Goal: Task Accomplishment & Management: Use online tool/utility

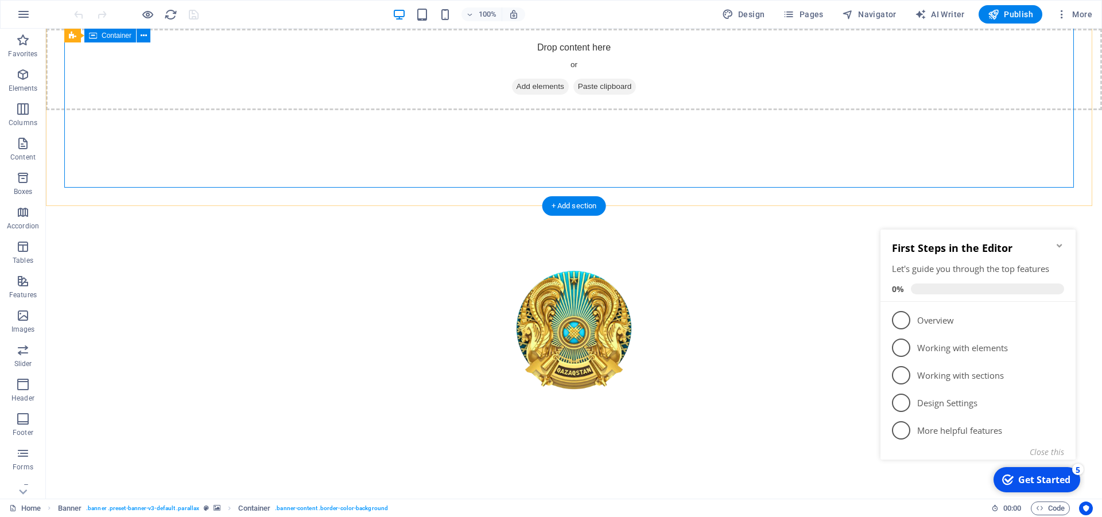
click at [995, 224] on div "останай облысы әкімдігі білім басқармасының "[PERSON_NAME][GEOGRAPHIC_DATA] біл…" at bounding box center [573, 399] width 1019 height 351
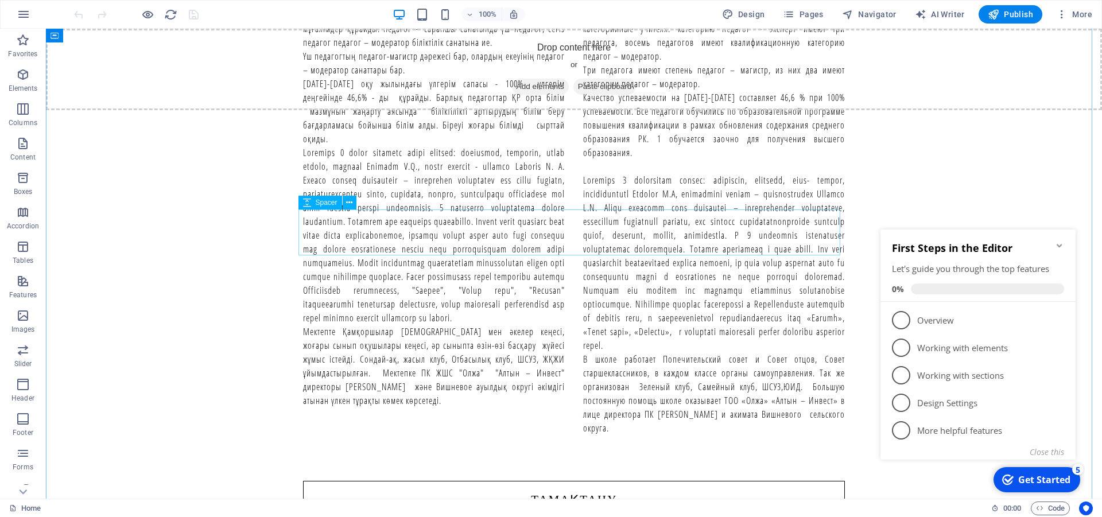
scroll to position [1522, 0]
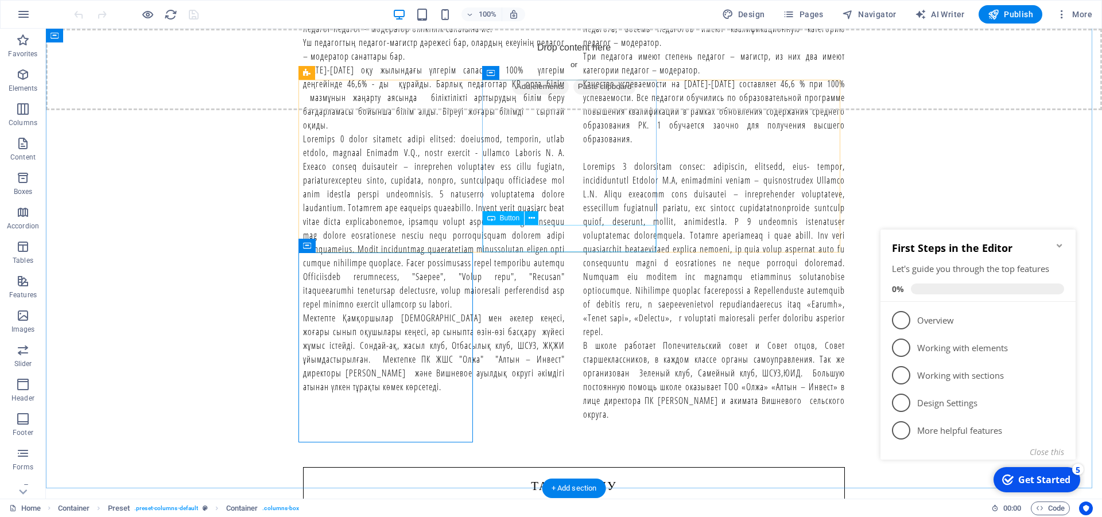
scroll to position [1405, 0]
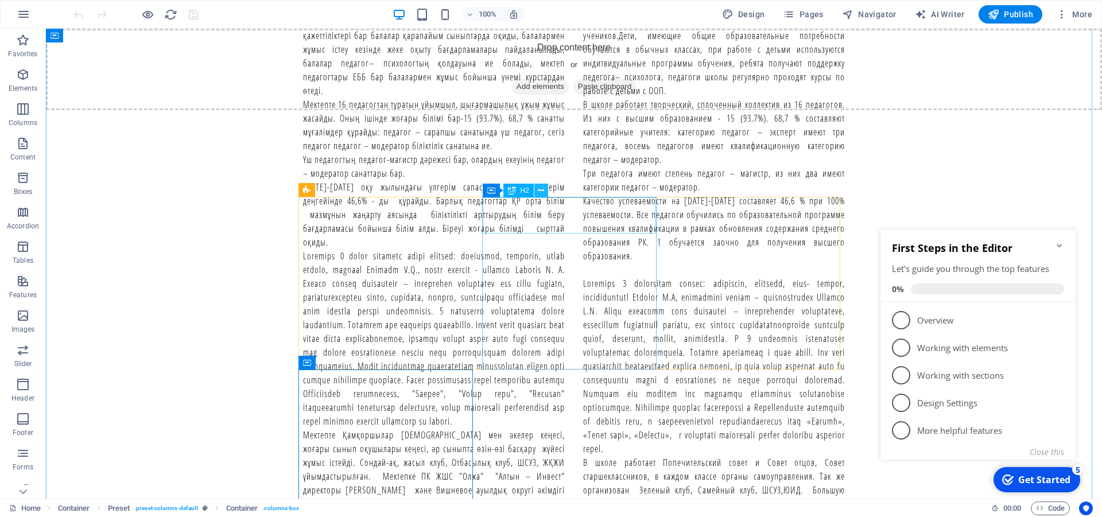
click at [540, 191] on icon at bounding box center [541, 191] width 6 height 12
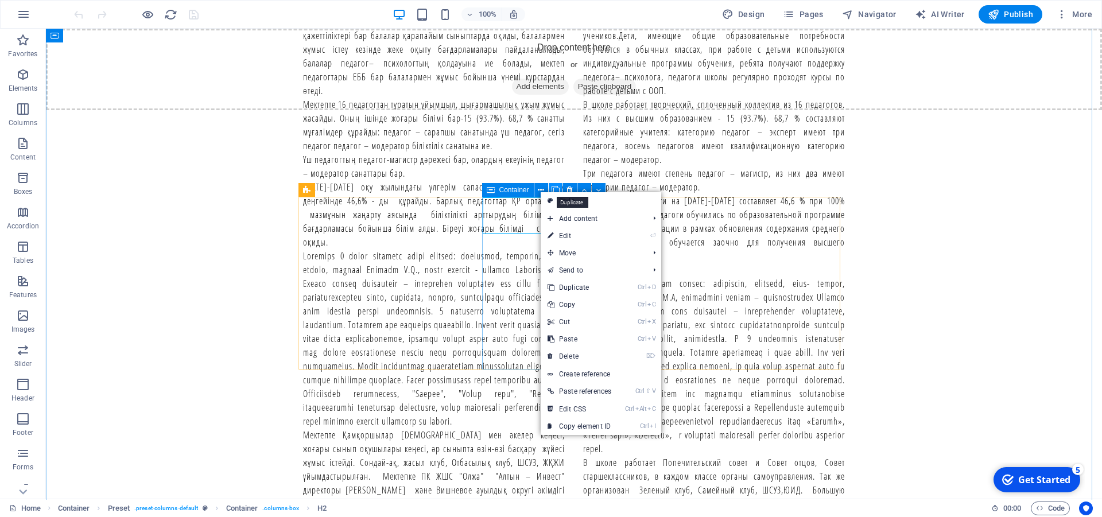
click at [558, 185] on icon at bounding box center [556, 190] width 8 height 12
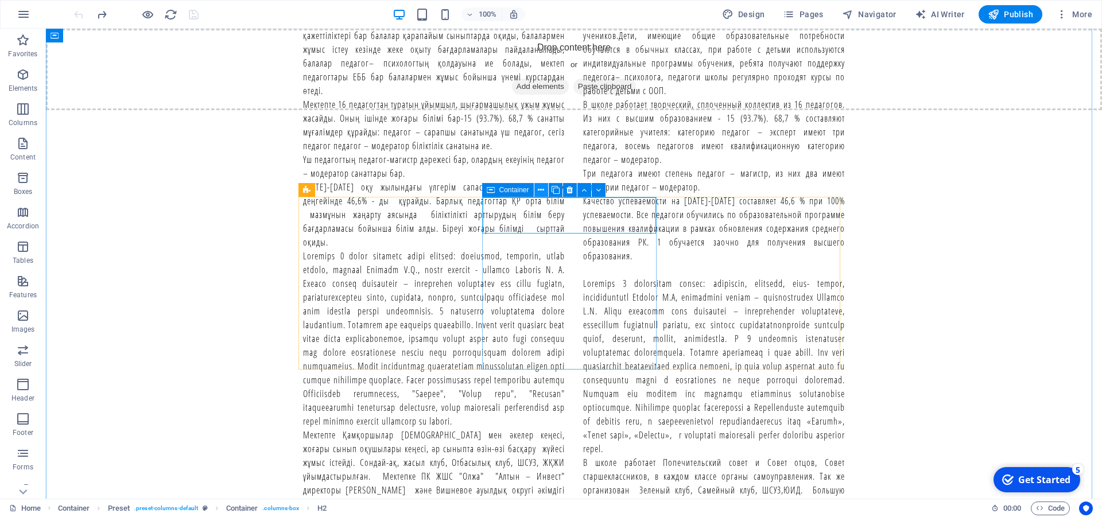
click at [541, 187] on icon at bounding box center [541, 190] width 6 height 12
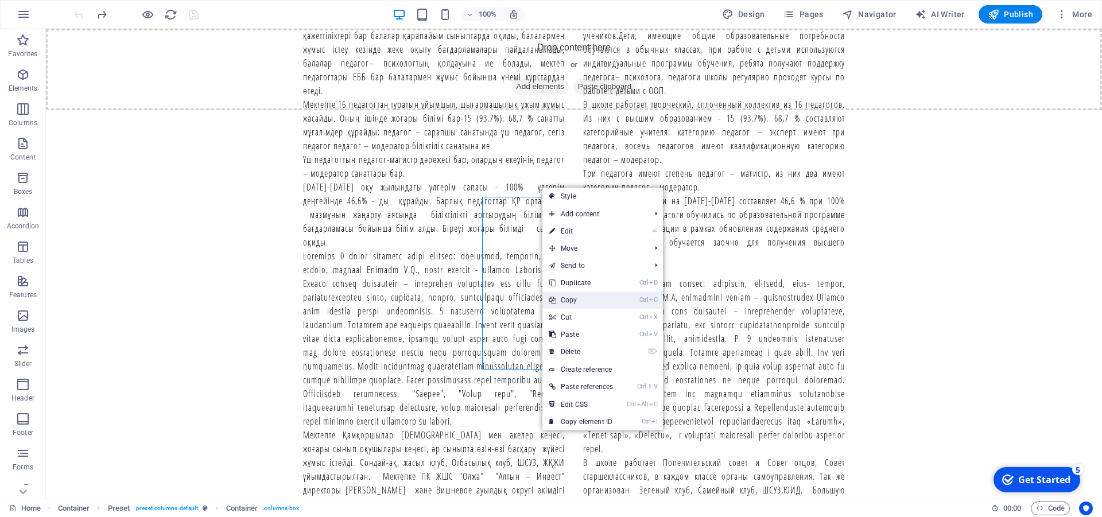
click at [572, 300] on link "Ctrl C Copy" at bounding box center [580, 300] width 77 height 17
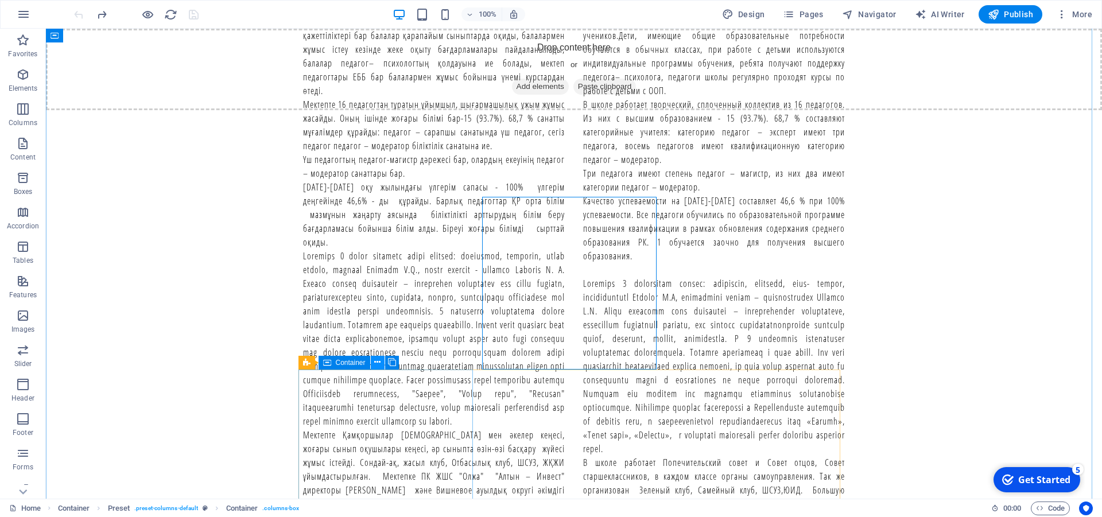
click at [373, 362] on button at bounding box center [378, 363] width 14 height 14
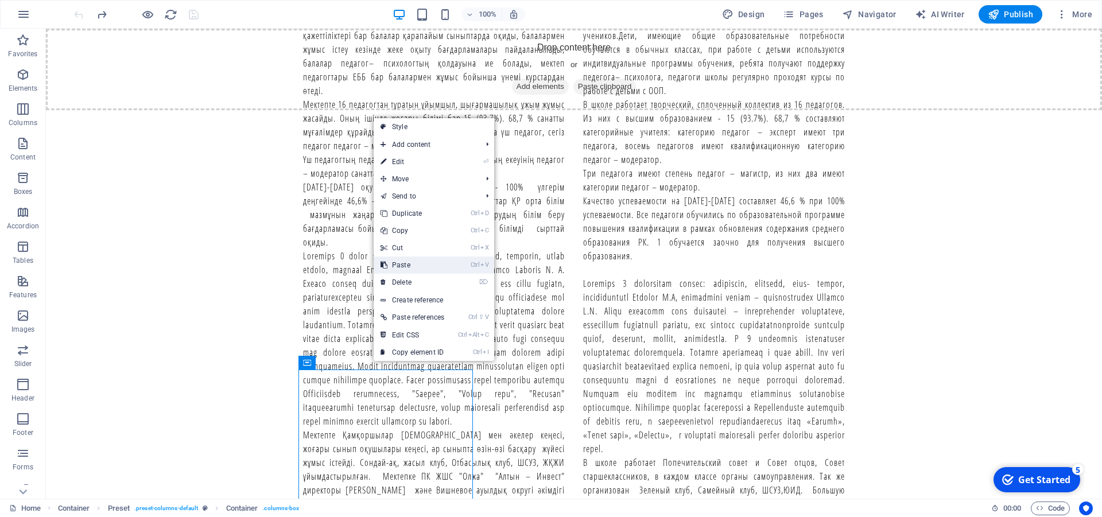
click at [418, 262] on link "Ctrl V Paste" at bounding box center [412, 265] width 77 height 17
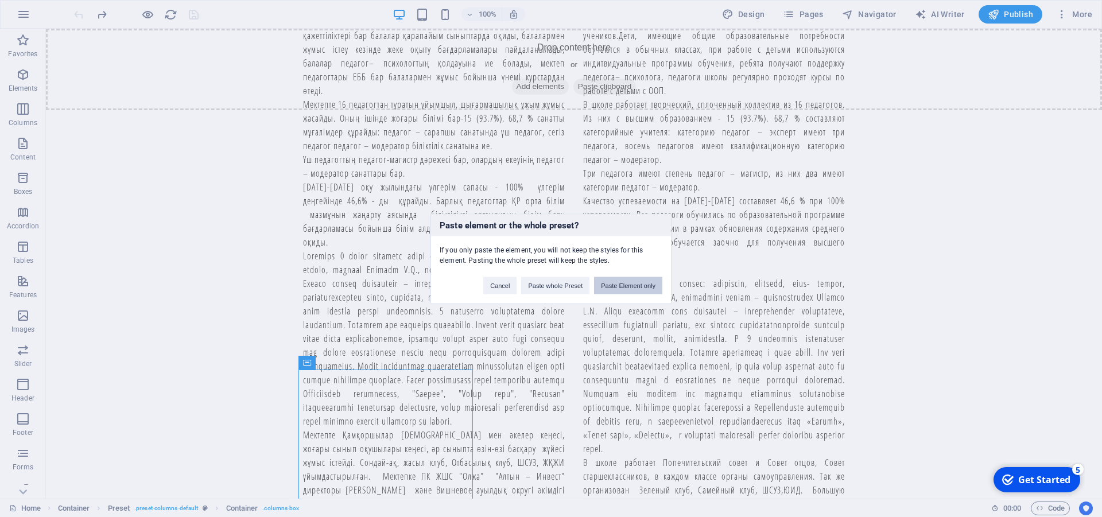
click at [621, 285] on button "Paste Element only" at bounding box center [628, 285] width 68 height 17
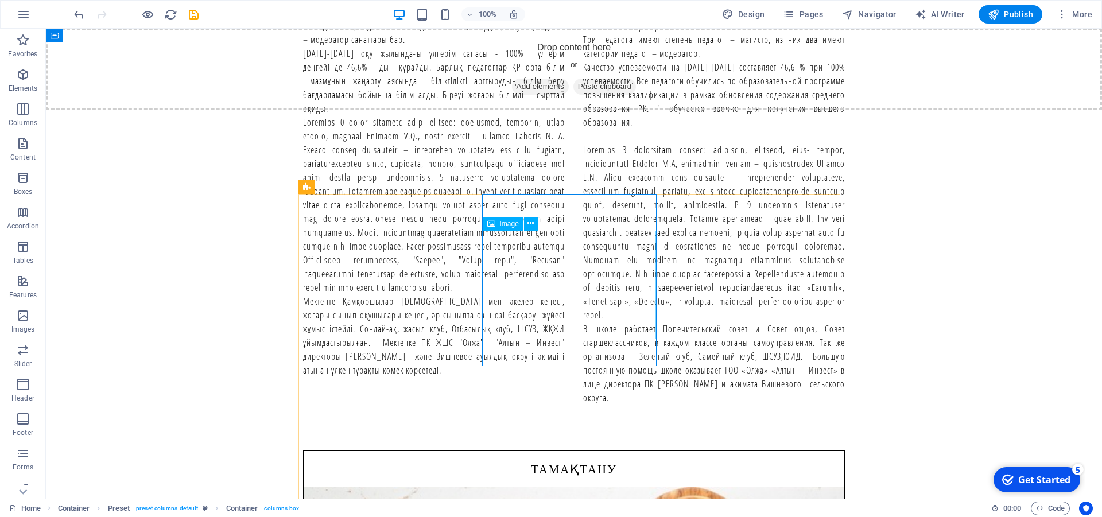
scroll to position [1522, 0]
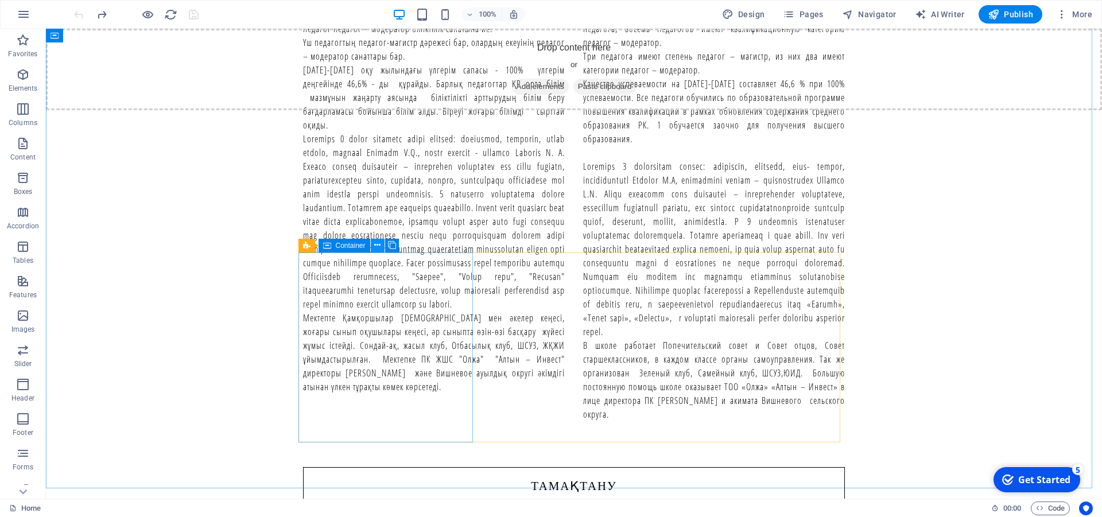
click at [376, 248] on icon at bounding box center [377, 245] width 6 height 12
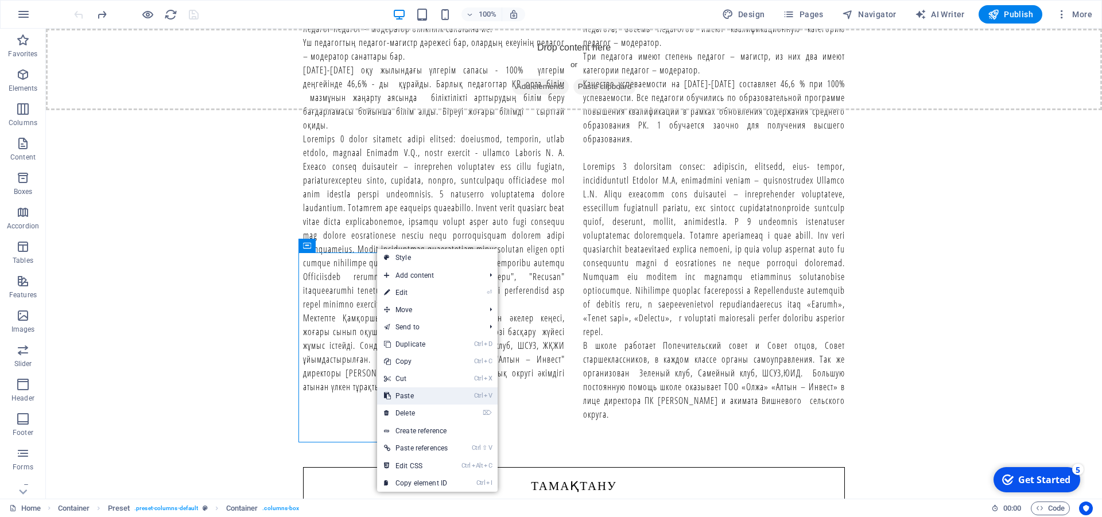
click at [420, 392] on link "Ctrl V Paste" at bounding box center [415, 395] width 77 height 17
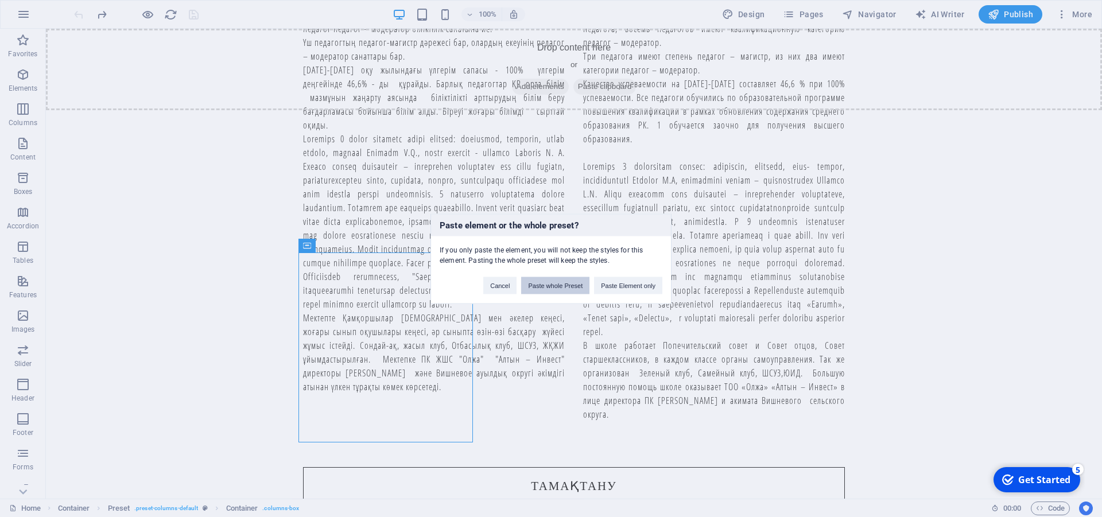
click at [550, 288] on button "Paste whole Preset" at bounding box center [555, 285] width 68 height 17
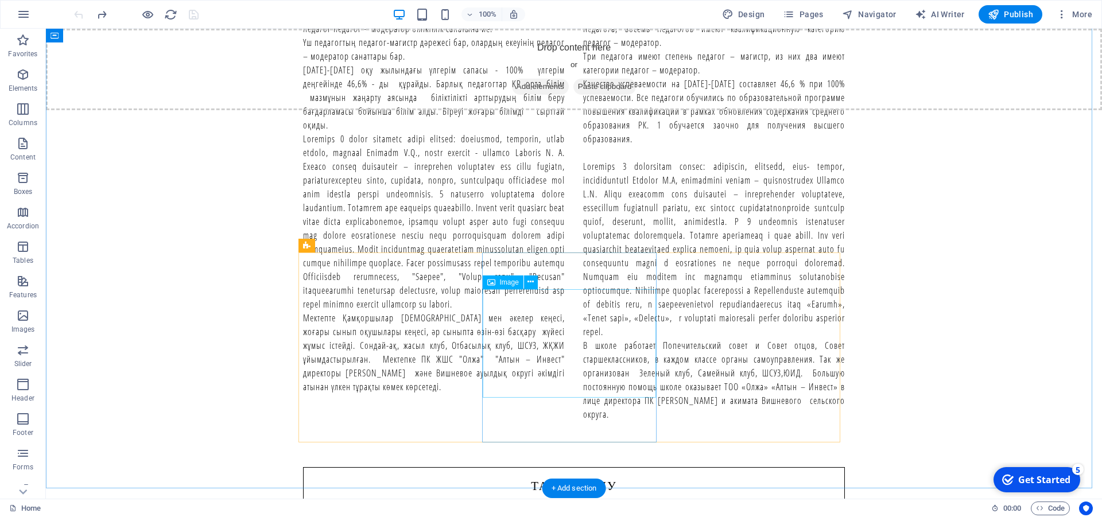
select select "%"
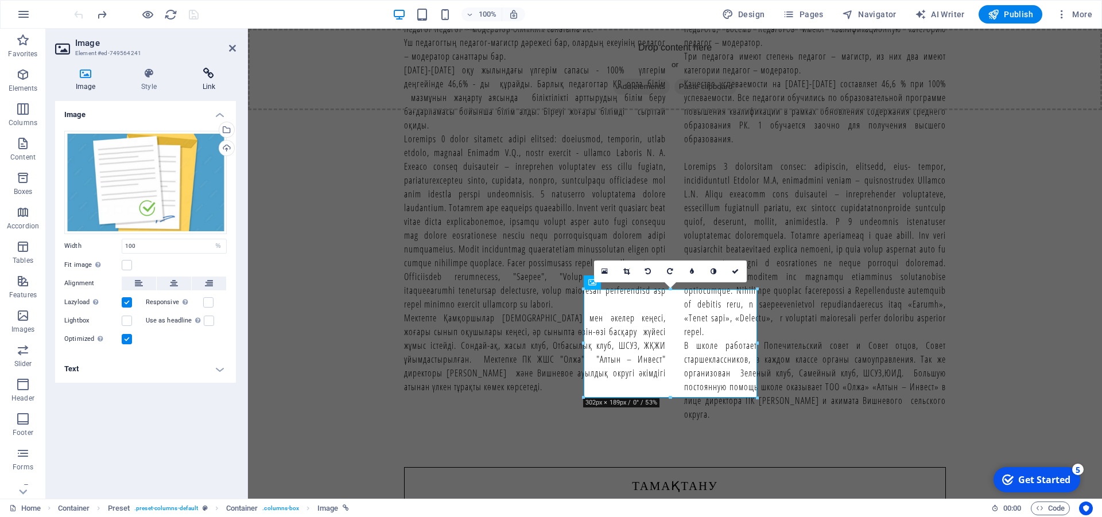
click at [218, 87] on h4 "Link" at bounding box center [209, 80] width 54 height 24
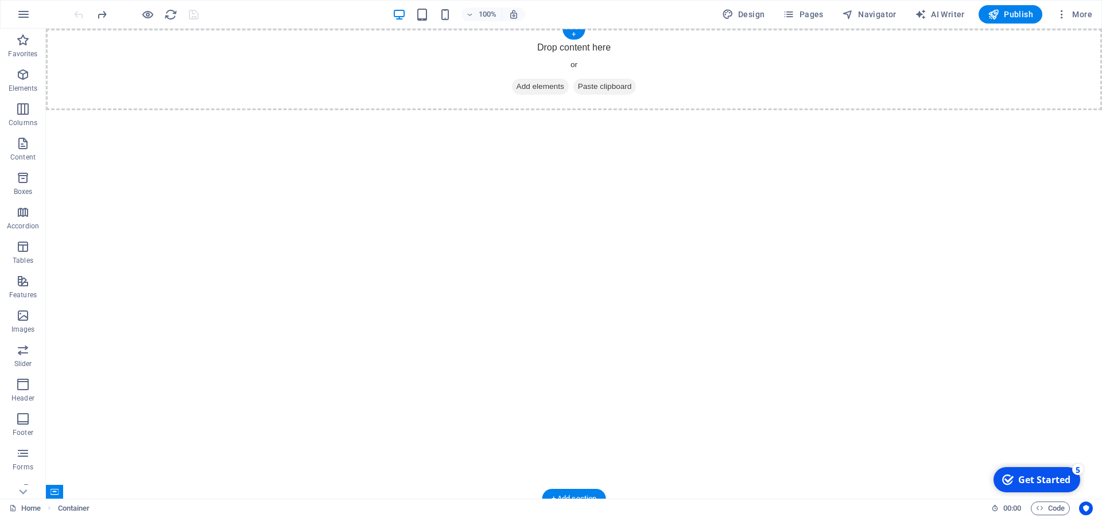
scroll to position [0, 0]
